Goal: Information Seeking & Learning: Learn about a topic

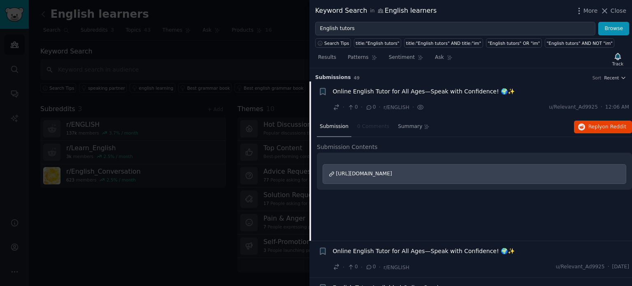
scroll to position [13, 0]
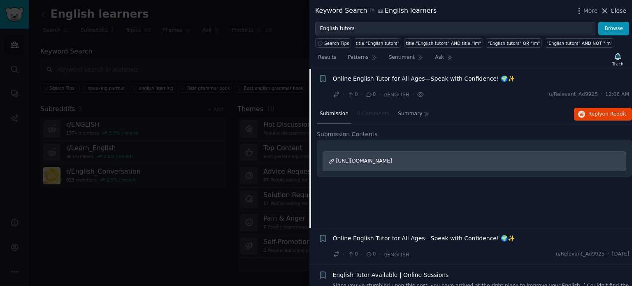
click at [621, 15] on span "Close" at bounding box center [619, 11] width 16 height 9
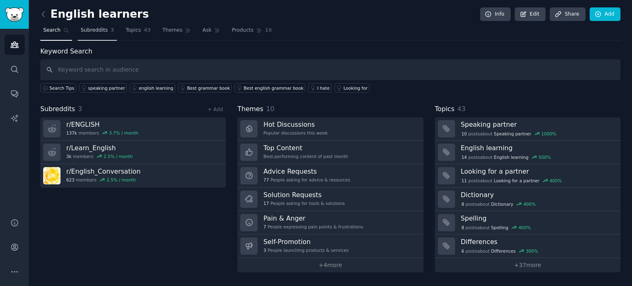
click at [103, 30] on span "Subreddits" at bounding box center [94, 30] width 27 height 7
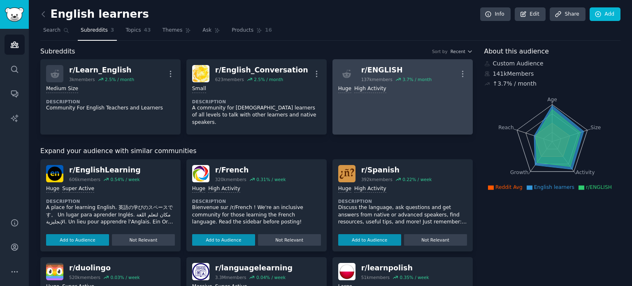
click at [359, 103] on link "r/ ENGLISH 137k members 3.7 % / month More Huge High Activity" at bounding box center [403, 96] width 140 height 75
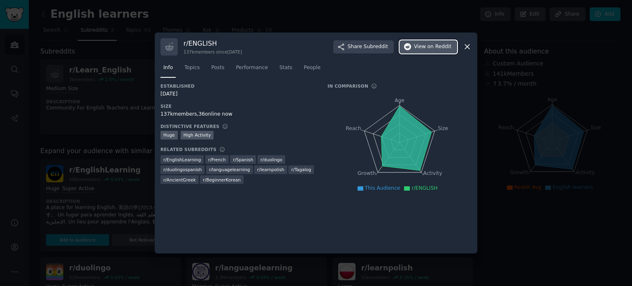
click at [416, 48] on button "View on Reddit" at bounding box center [429, 46] width 58 height 13
click at [469, 47] on icon at bounding box center [467, 46] width 9 height 9
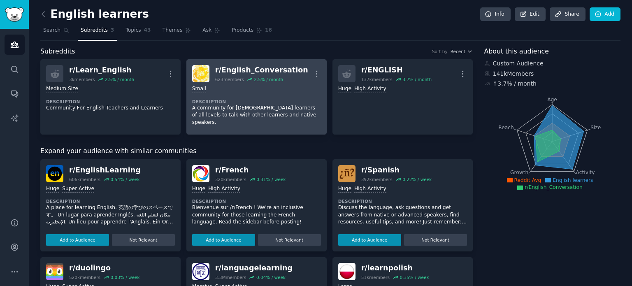
click at [283, 110] on p "A community for [DEMOGRAPHIC_DATA] learners of all levels to talk with other le…" at bounding box center [256, 116] width 129 height 22
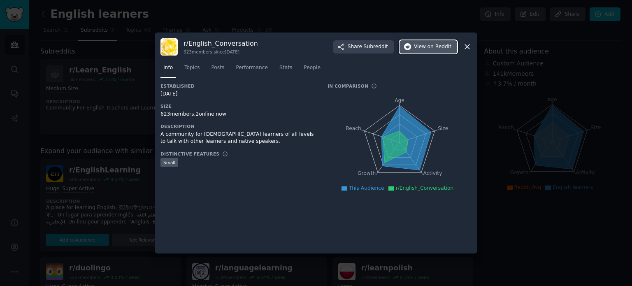
click at [427, 47] on span "View on Reddit" at bounding box center [432, 46] width 37 height 7
click at [470, 50] on icon at bounding box center [467, 46] width 9 height 9
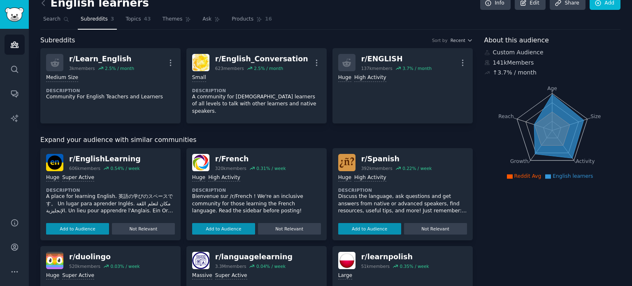
scroll to position [16, 0]
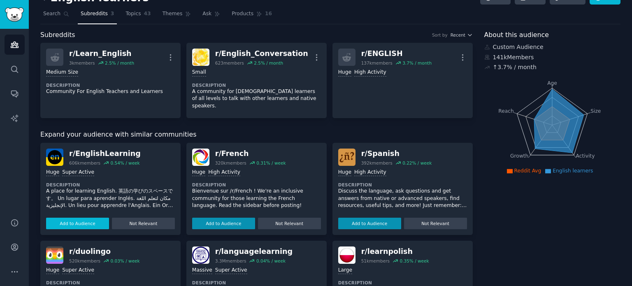
click at [90, 218] on button "Add to Audience" at bounding box center [77, 224] width 63 height 12
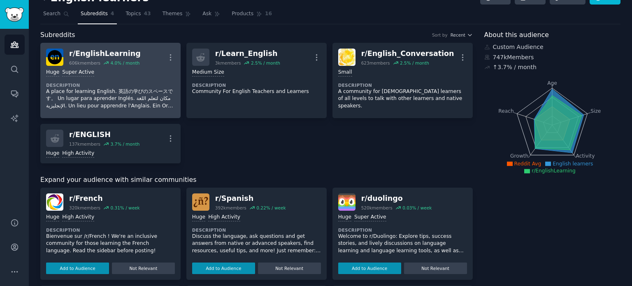
click at [131, 80] on div "Huge Super Active Description A place for learning English. 英語の学びのスペースです。 Un lu…" at bounding box center [110, 89] width 129 height 47
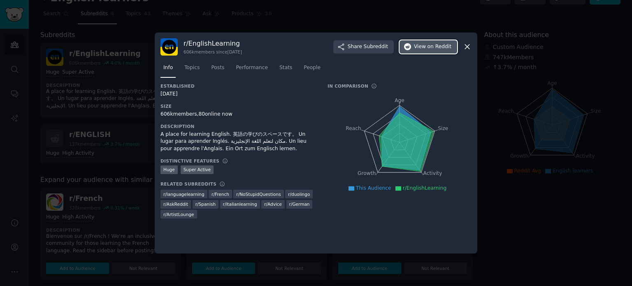
click at [422, 48] on span "View on Reddit" at bounding box center [432, 46] width 37 height 7
click at [466, 47] on icon at bounding box center [467, 46] width 9 height 9
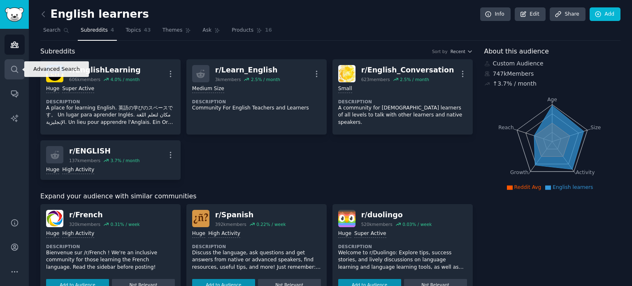
click at [11, 68] on icon "Sidebar" at bounding box center [14, 69] width 7 height 7
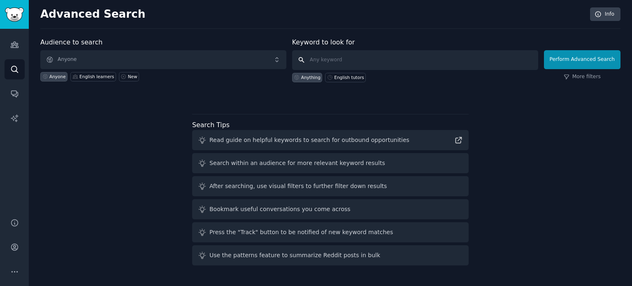
click at [335, 56] on input "text" at bounding box center [415, 60] width 246 height 20
type input "Learn English"
click button "Perform Advanced Search" at bounding box center [582, 59] width 77 height 19
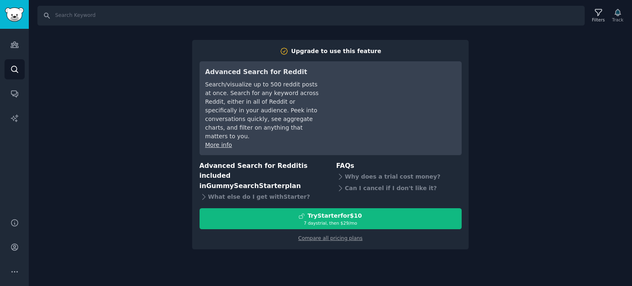
click at [159, 109] on div "Search Filters Track Upgrade to use this feature Advanced Search for Reddit Sea…" at bounding box center [331, 143] width 604 height 286
click at [153, 14] on input "Search" at bounding box center [311, 16] width 548 height 20
type input "learn english"
click at [45, 15] on input "learn english" at bounding box center [311, 16] width 548 height 20
click at [9, 18] on img "Sidebar" at bounding box center [14, 14] width 19 height 14
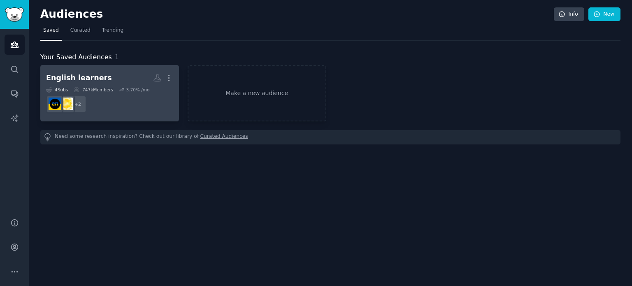
click at [127, 103] on dd "r/Learn_English, r/ENGLISH + 2" at bounding box center [109, 104] width 127 height 23
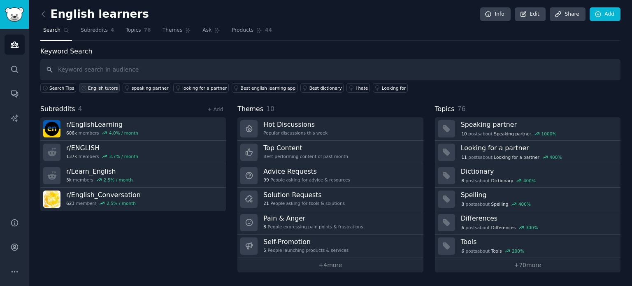
click at [104, 88] on div "English tutors" at bounding box center [103, 88] width 30 height 6
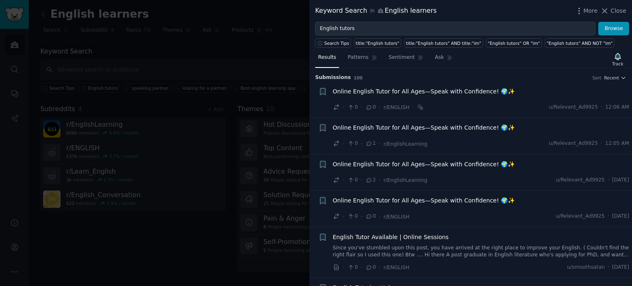
click at [378, 235] on span "English Tutor Available | Online Sessions" at bounding box center [391, 237] width 116 height 9
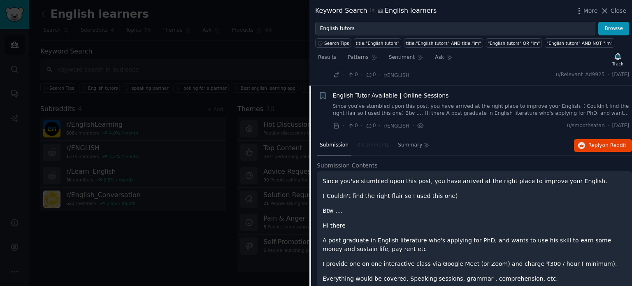
scroll to position [158, 0]
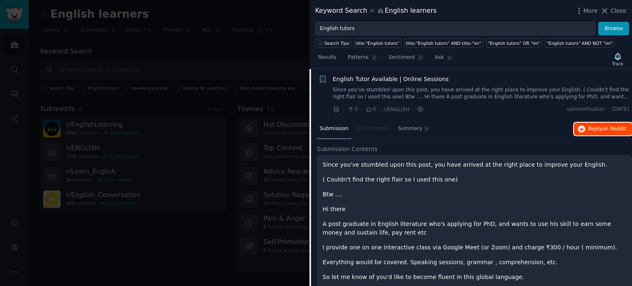
click at [590, 126] on span "Reply on Reddit" at bounding box center [608, 129] width 38 height 7
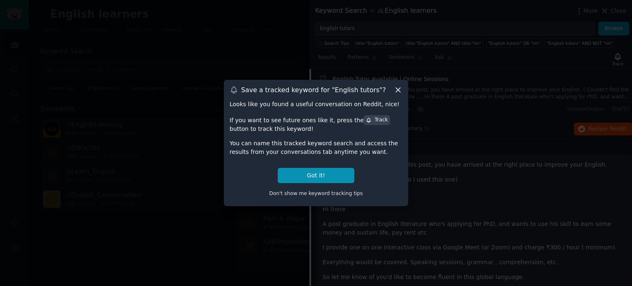
click at [399, 93] on icon at bounding box center [398, 90] width 9 height 9
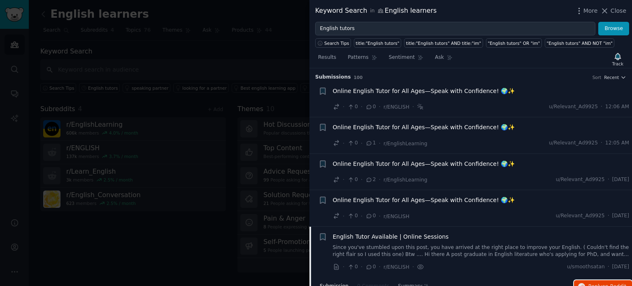
scroll to position [0, 0]
click at [607, 10] on icon at bounding box center [605, 11] width 5 height 5
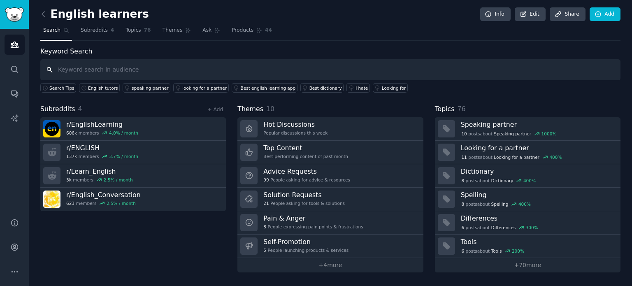
click at [159, 67] on input "text" at bounding box center [330, 69] width 581 height 21
type input "English learners"
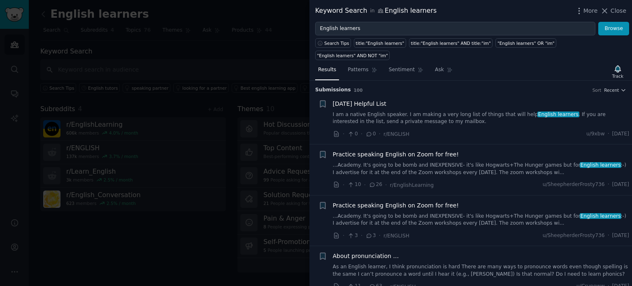
click at [423, 162] on link "...Academy. It's going to be bomb and INEXPENSIVE- it's like Hogwarts+The Hunge…" at bounding box center [481, 169] width 297 height 14
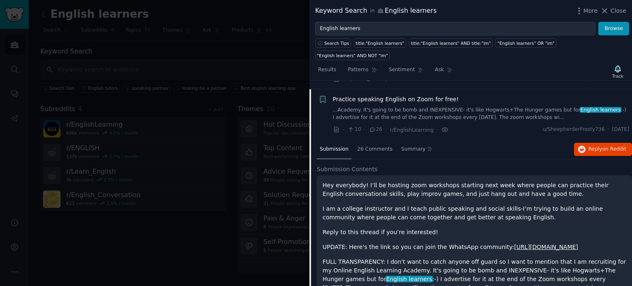
scroll to position [64, 0]
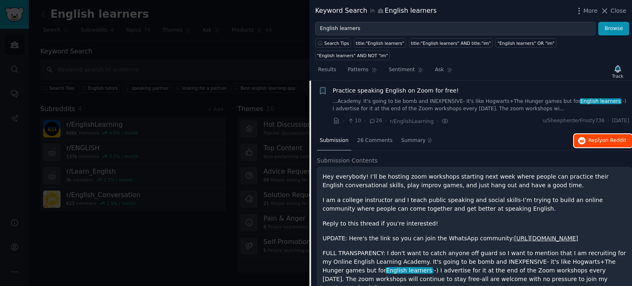
click at [590, 137] on span "Reply on Reddit" at bounding box center [608, 140] width 38 height 7
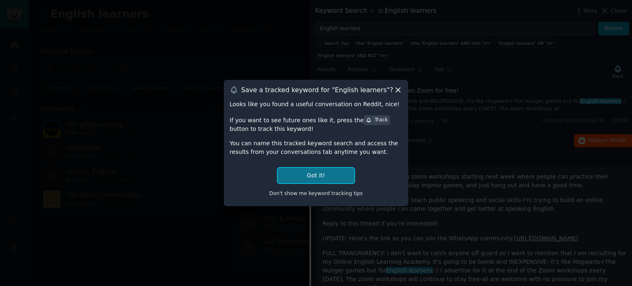
click at [340, 178] on button "Got it!" at bounding box center [316, 175] width 77 height 15
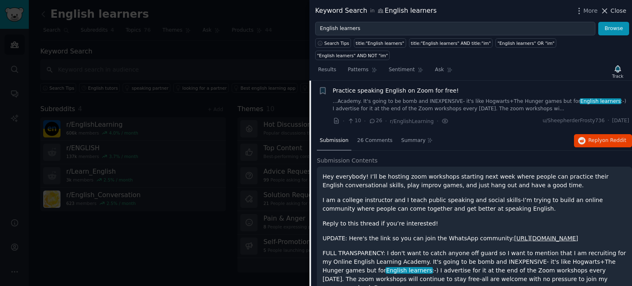
click at [607, 10] on icon at bounding box center [605, 11] width 5 height 5
